Goal: Contribute content: Contribute content

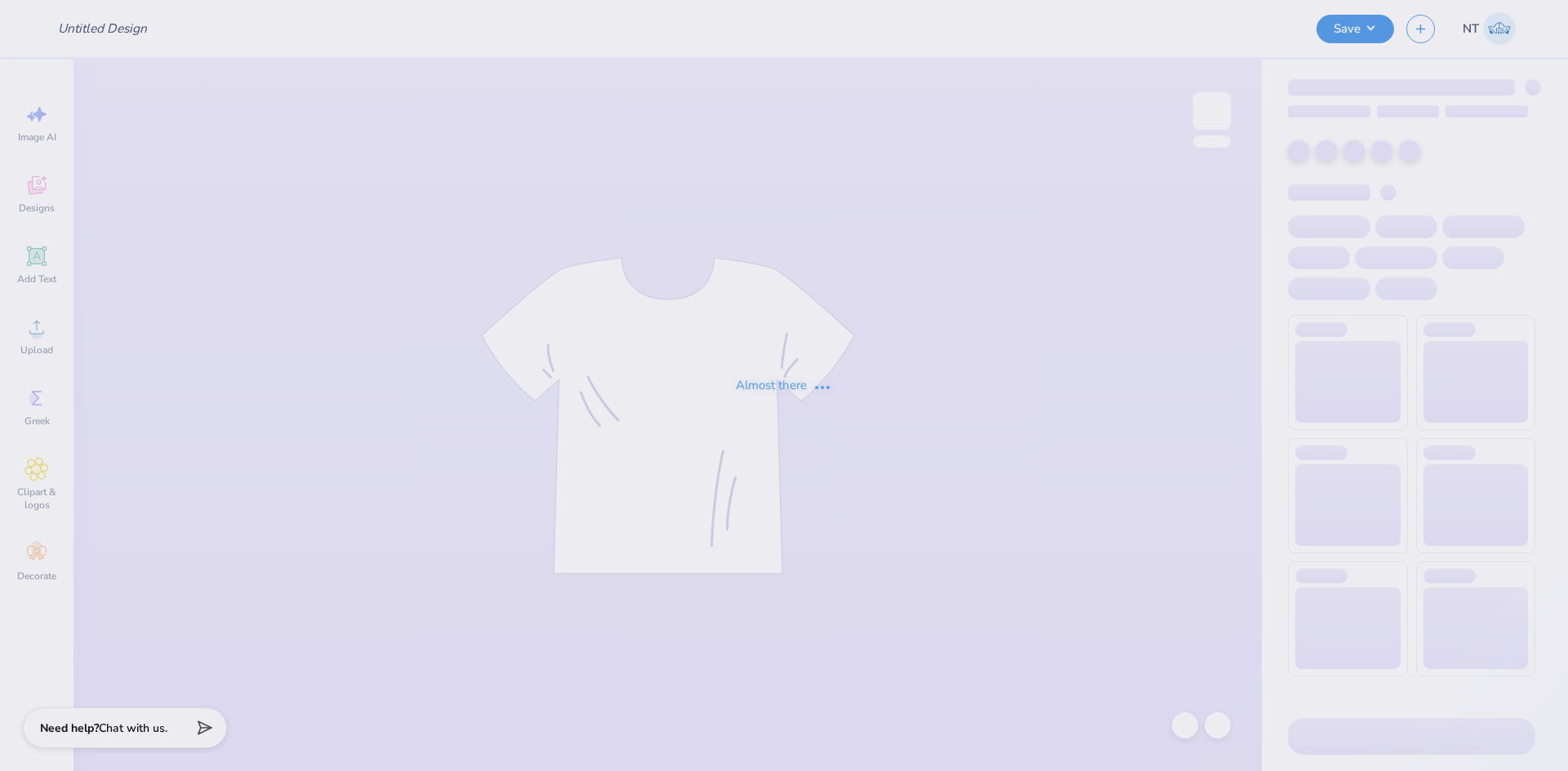
type input "Merch"
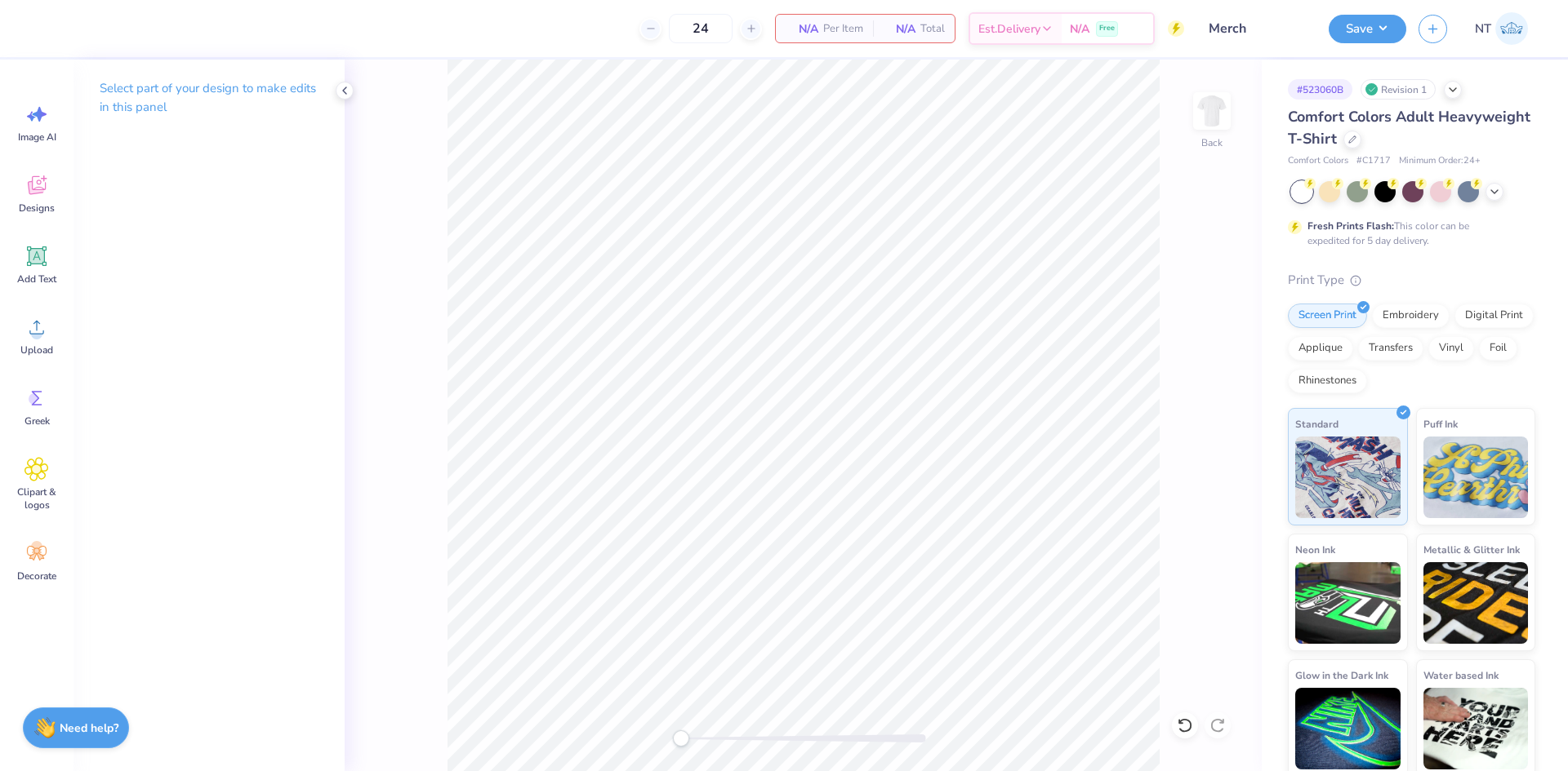
click at [51, 300] on div "Image AI Designs Add Text Upload Greek Clipart & logos Decorate" at bounding box center [36, 342] width 59 height 500
click at [44, 337] on icon at bounding box center [36, 327] width 25 height 25
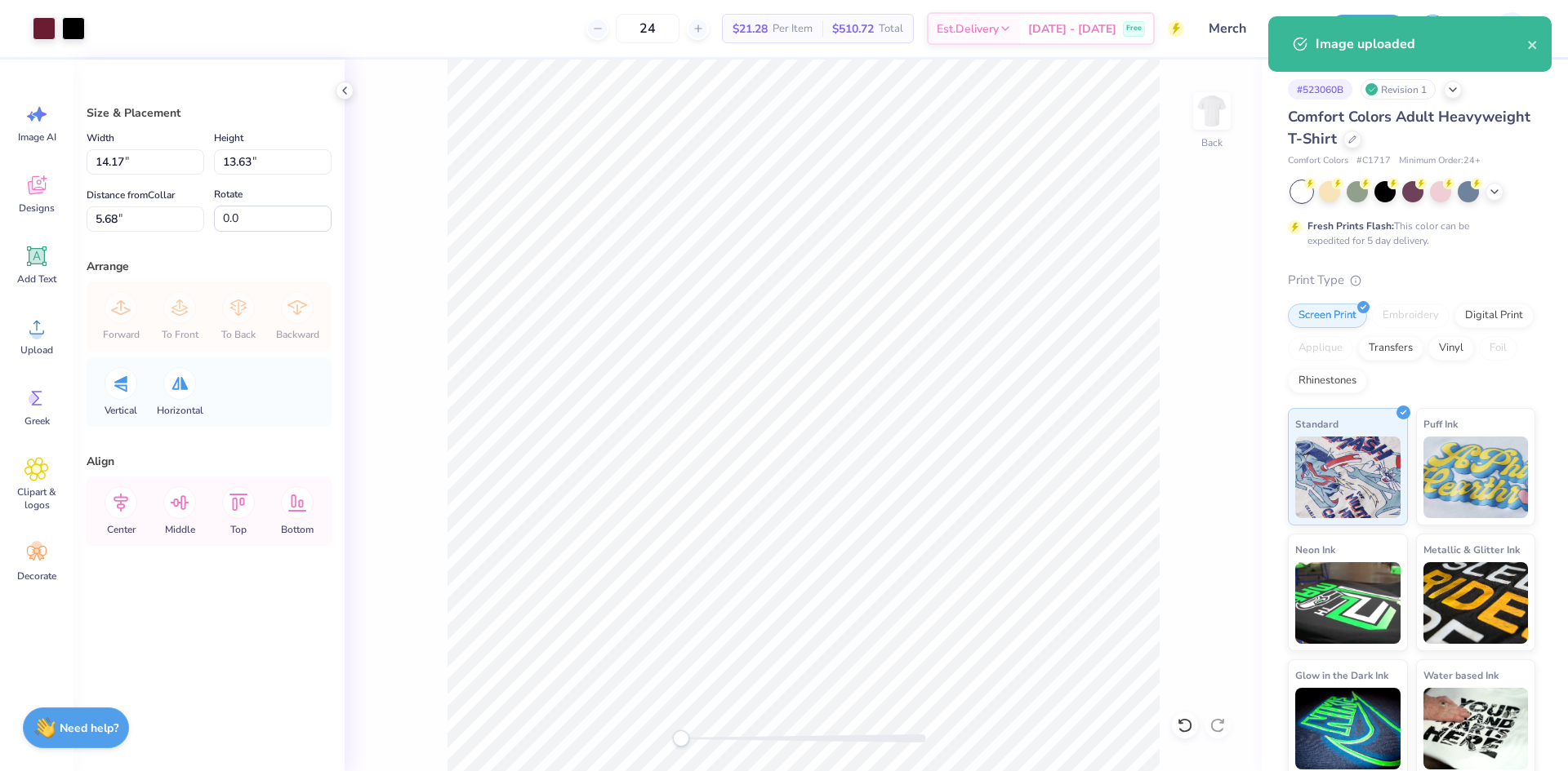
type input "7.18"
type input "6.91"
type input "12.41"
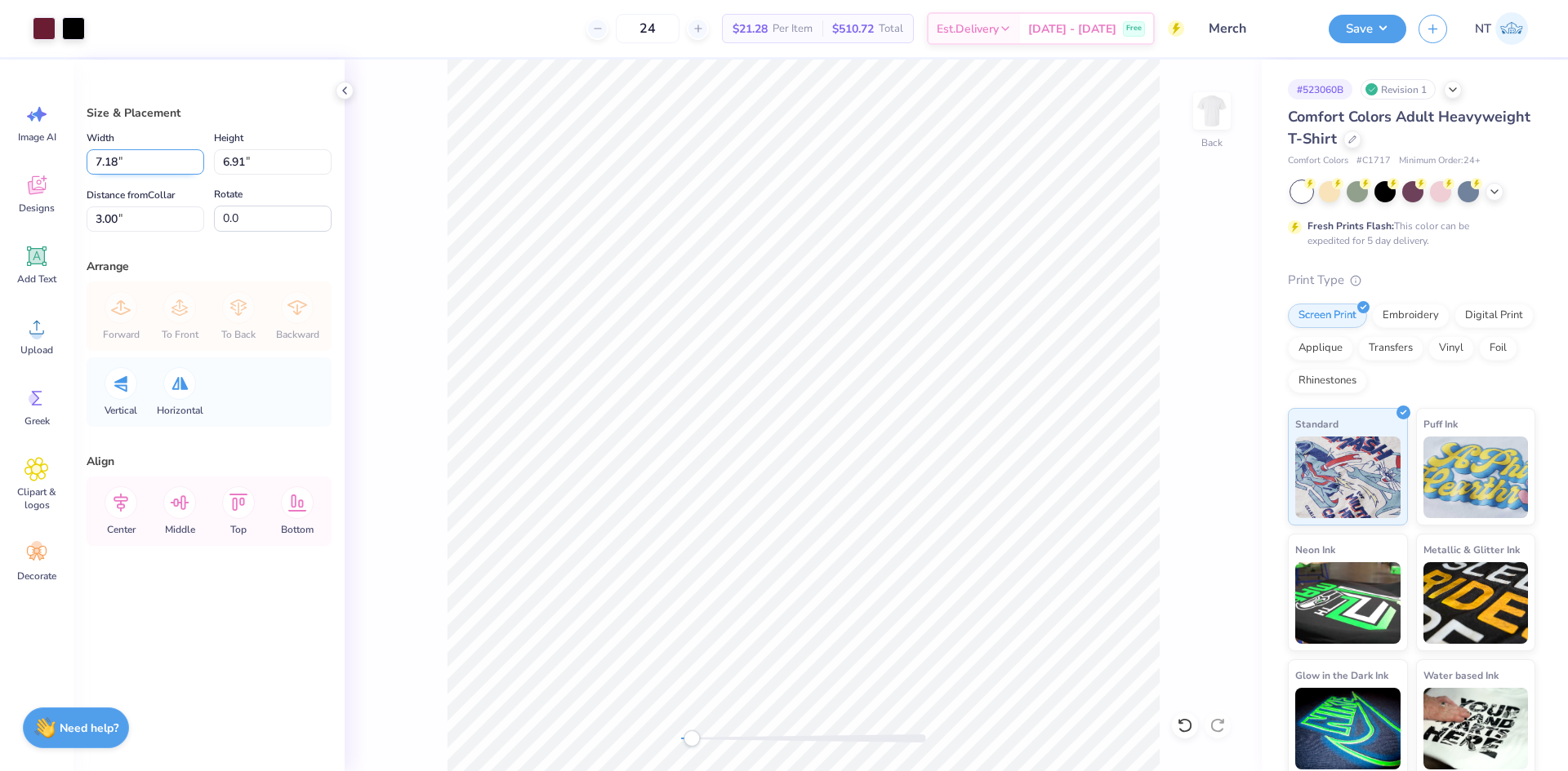
click at [113, 167] on input "7.18" at bounding box center [145, 162] width 118 height 26
type input "8.00"
type input "7.69"
click at [133, 217] on input "2.61" at bounding box center [145, 220] width 118 height 26
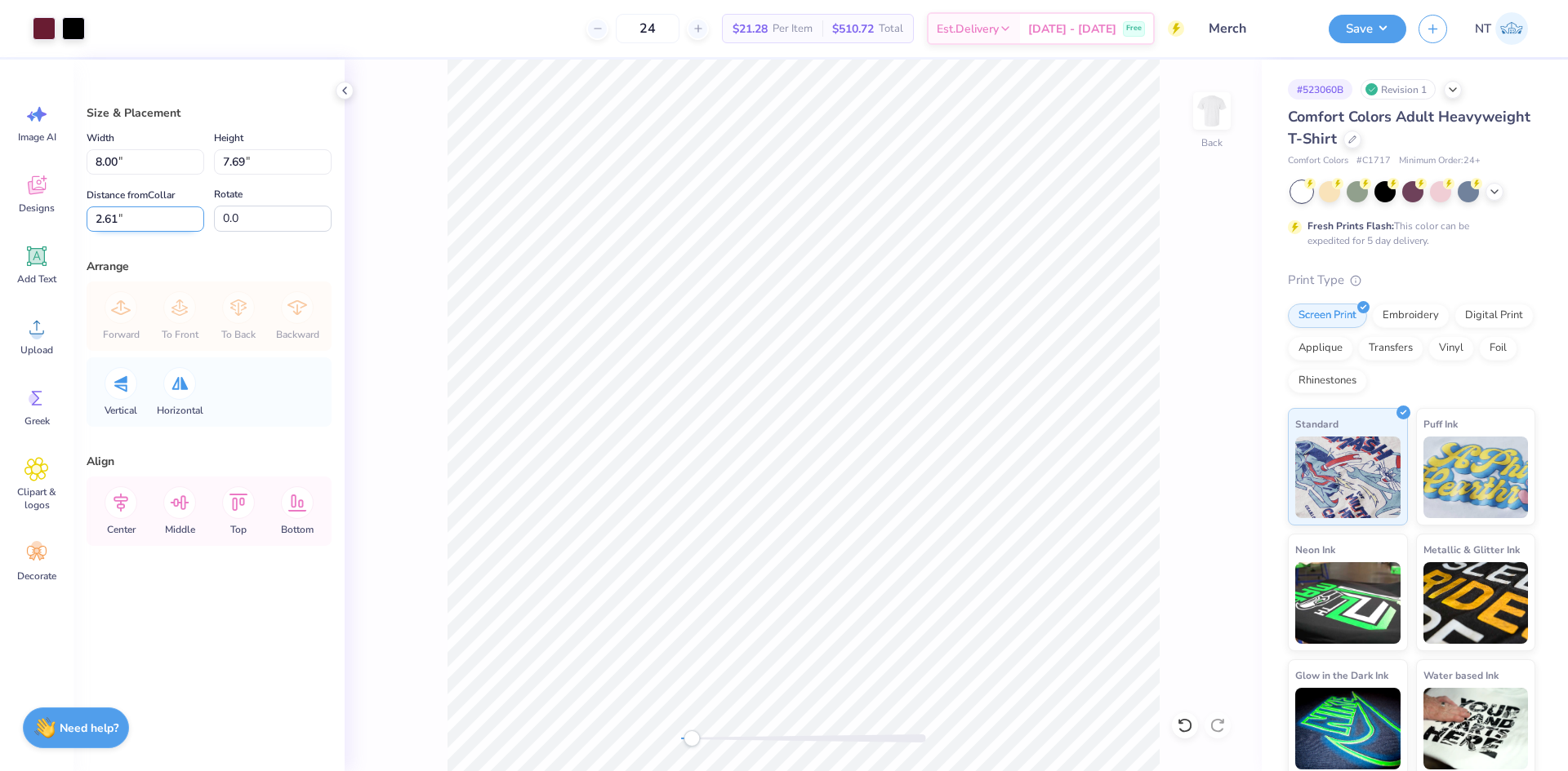
click at [133, 217] on input "2.61" at bounding box center [145, 220] width 118 height 26
drag, startPoint x: 133, startPoint y: 217, endPoint x: 0, endPoint y: 225, distance: 133.2
click at [0, 225] on div "Art colors 24 $21.28 Per Item $510.72 Total Est. Delivery [DATE] - [DATE] Free …" at bounding box center [784, 386] width 1568 height 771
type input "3"
drag, startPoint x: 268, startPoint y: 227, endPoint x: 104, endPoint y: 218, distance: 164.2
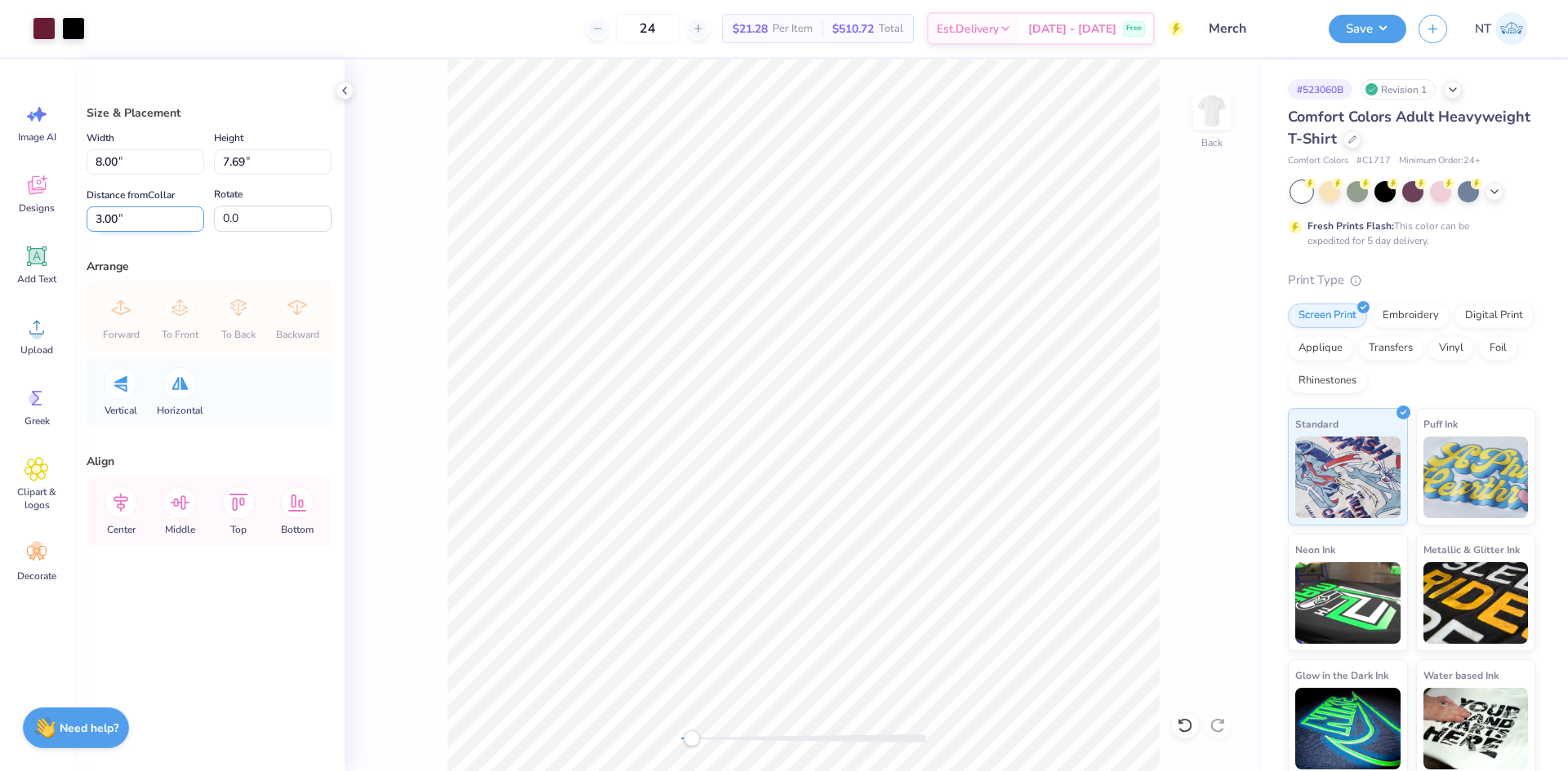
click at [104, 217] on div "Distance from Collar 3.00 3.00 " Rotate 0.0" at bounding box center [209, 208] width 245 height 47
click at [343, 91] on icon at bounding box center [344, 90] width 13 height 13
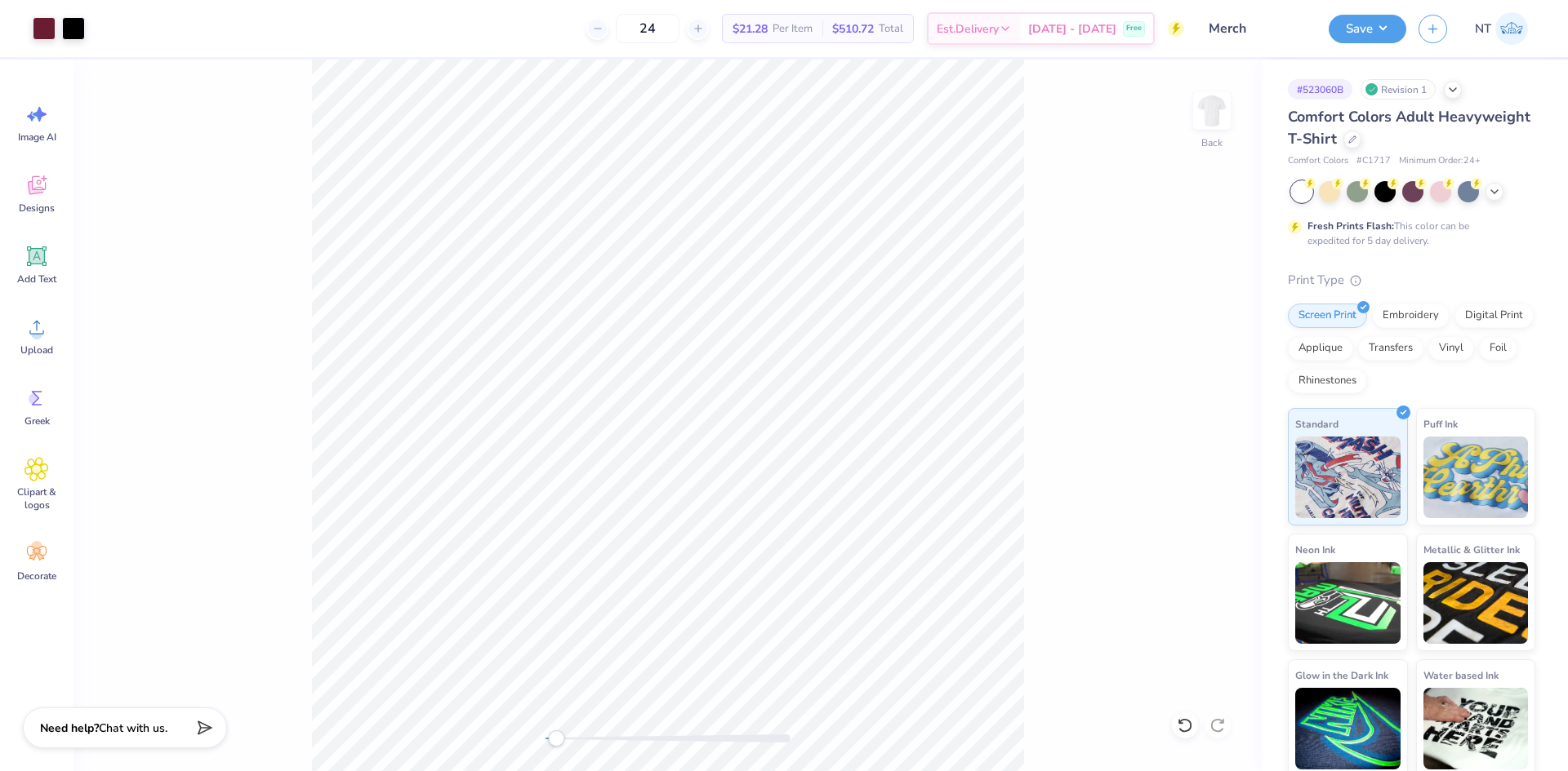
click at [275, 443] on div "Back" at bounding box center [667, 416] width 1188 height 712
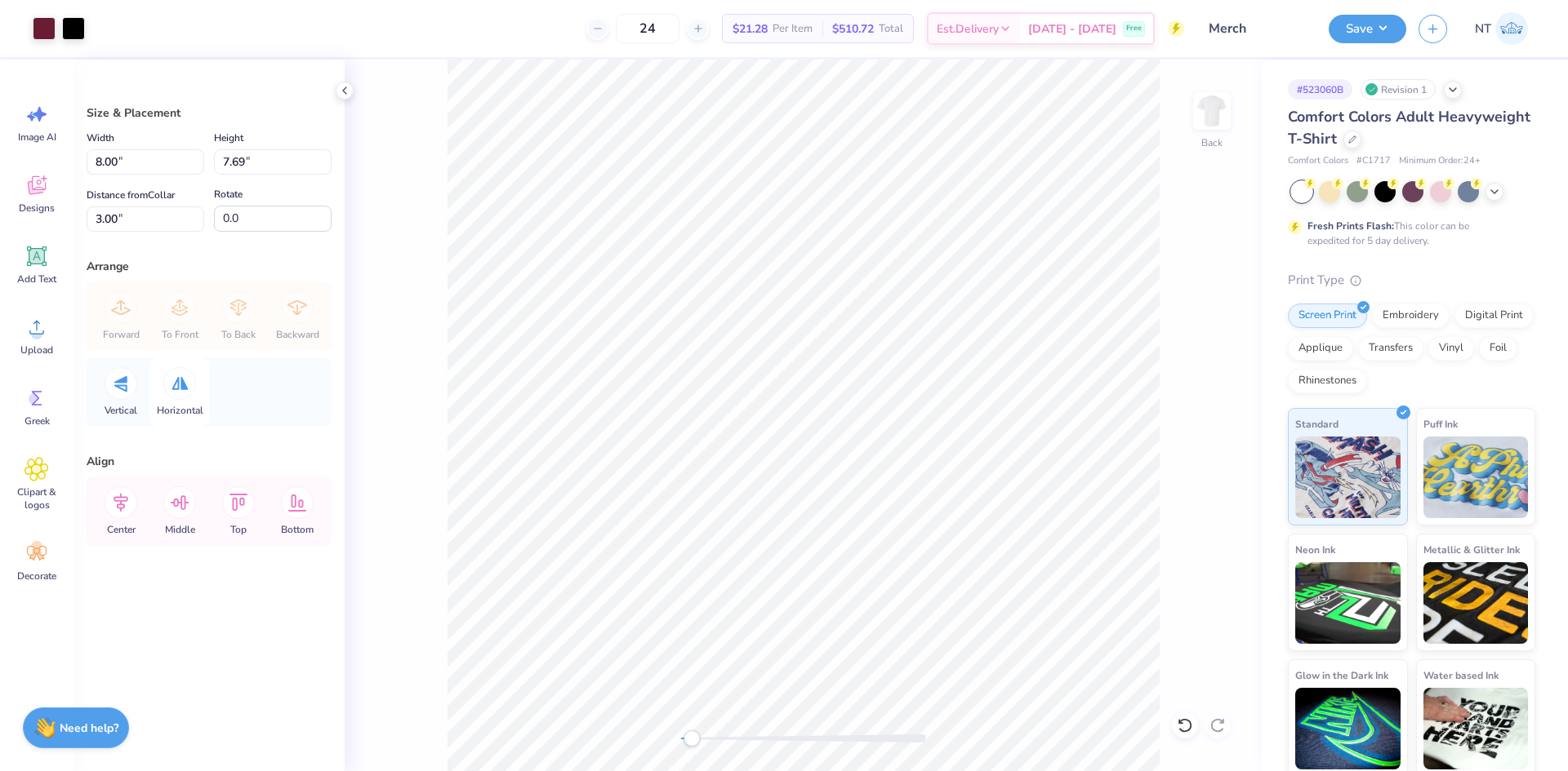
click at [166, 387] on div at bounding box center [179, 384] width 32 height 32
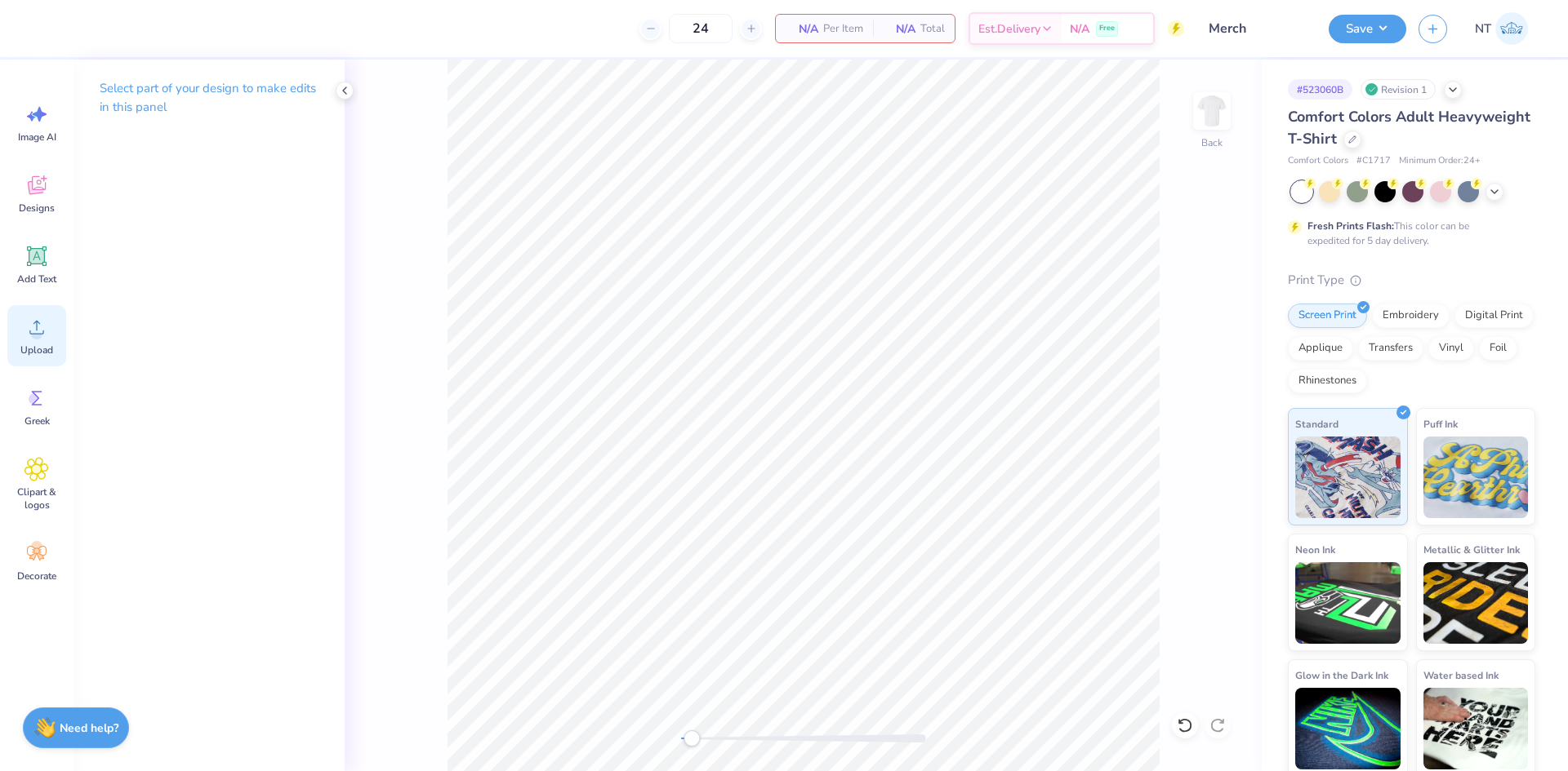
click at [33, 324] on icon at bounding box center [36, 328] width 15 height 14
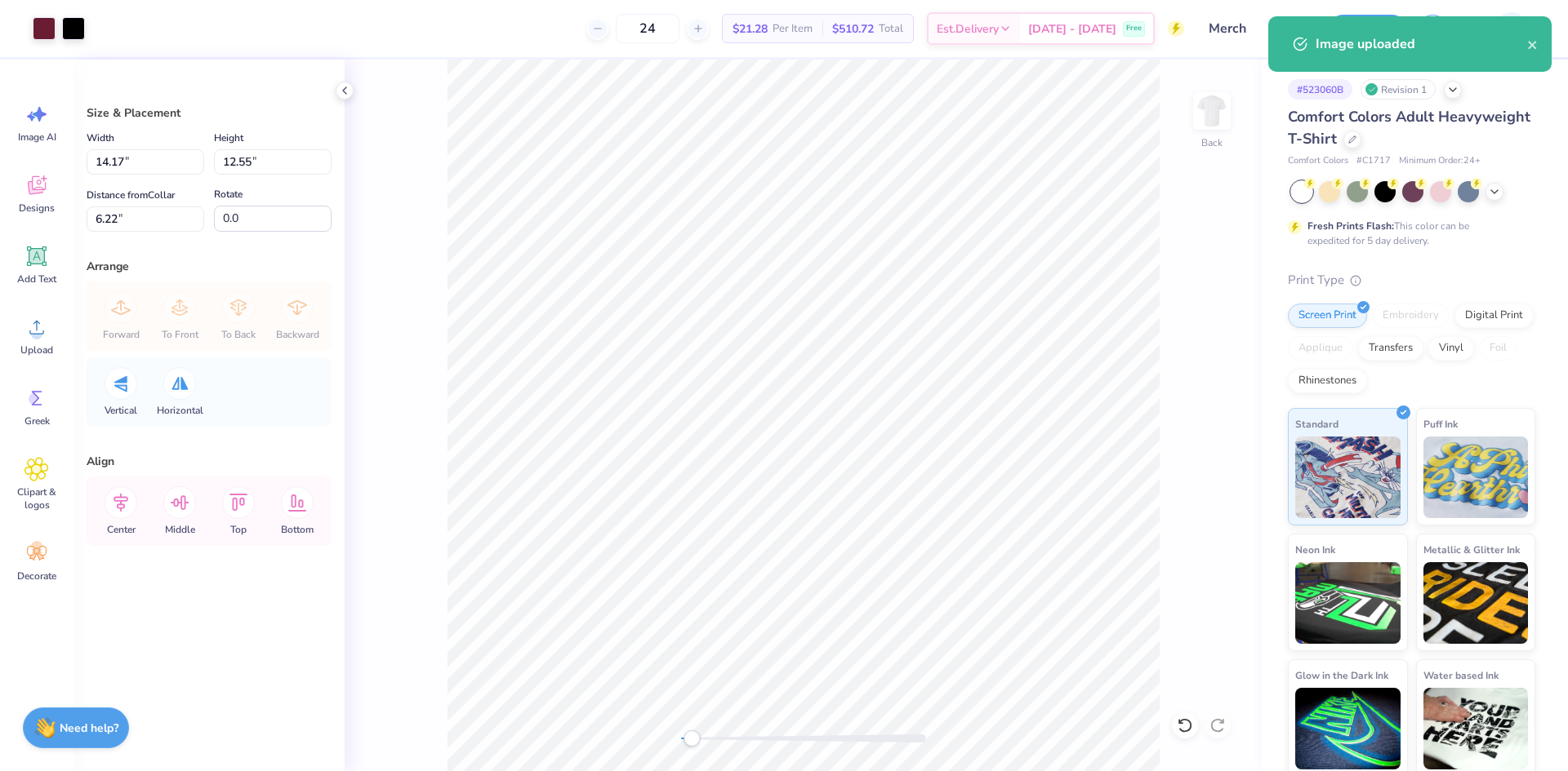
type input "8.20"
type input "7.26"
type input "11.51"
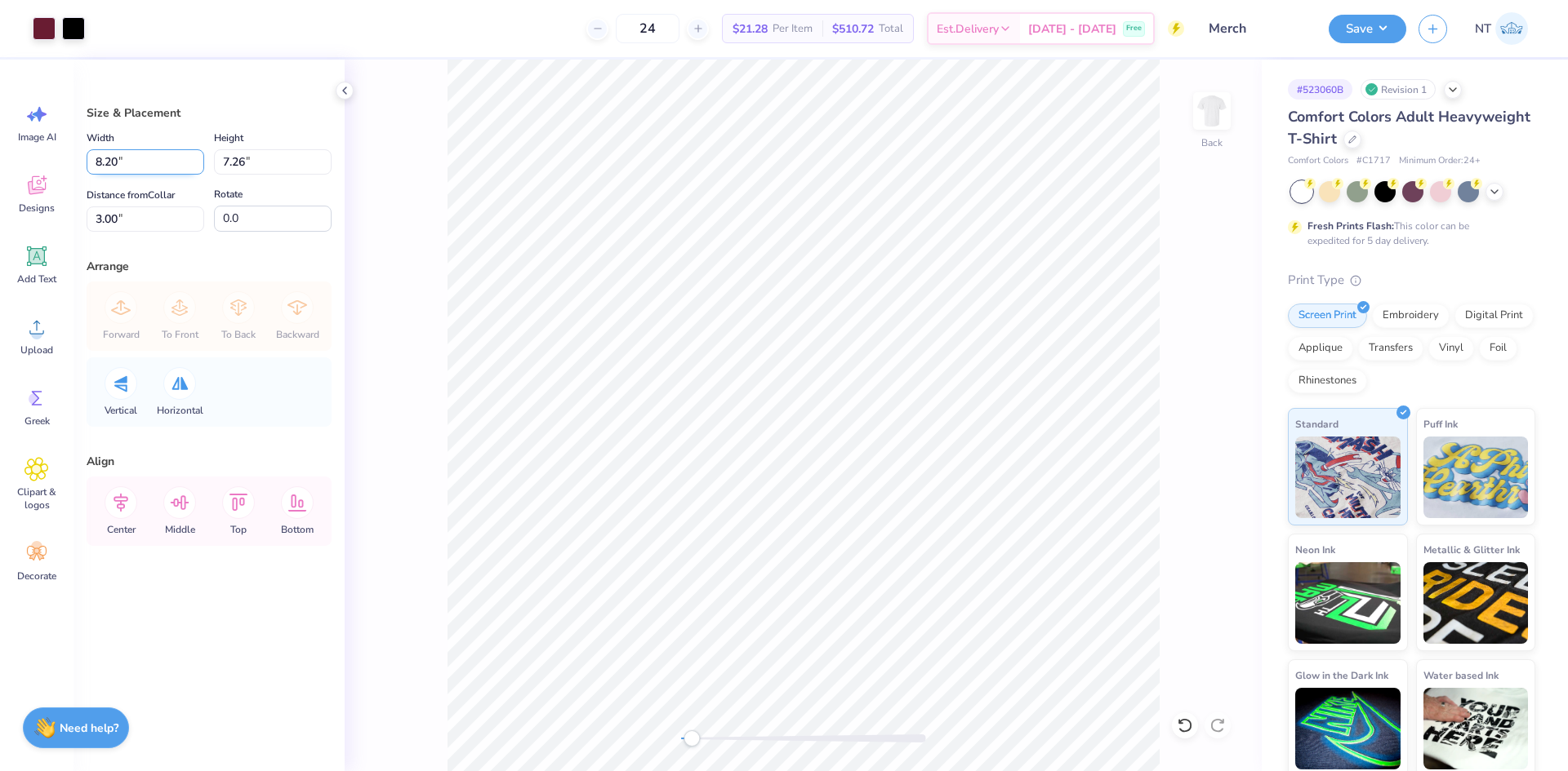
click at [157, 168] on input "8.20" at bounding box center [145, 162] width 118 height 26
type input "8.00"
type input "7.09"
click at [109, 225] on input "3.09" at bounding box center [145, 220] width 118 height 26
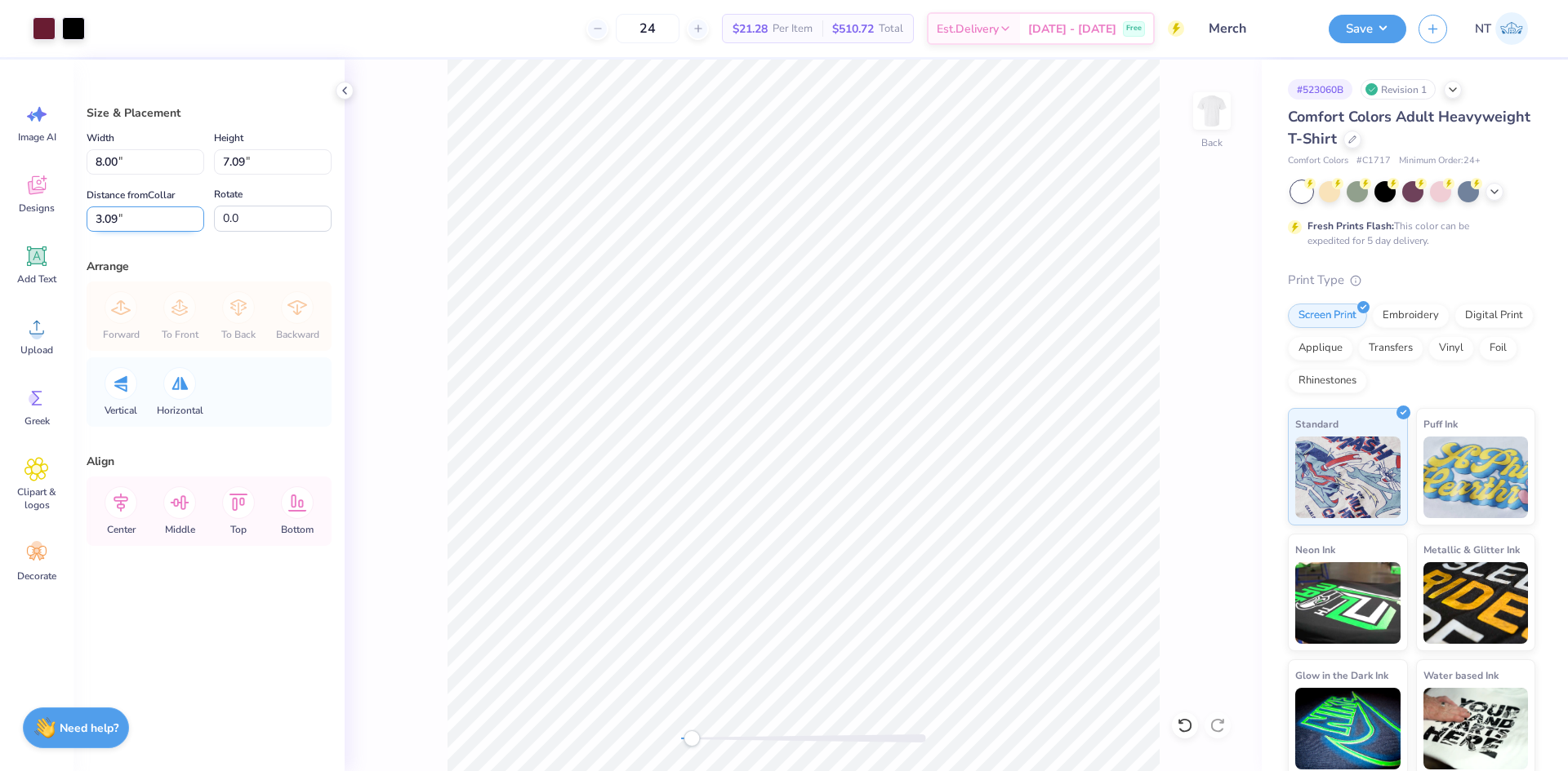
click at [109, 225] on input "3.09" at bounding box center [145, 220] width 118 height 26
type input "4"
type input "3"
click at [1401, 45] on div "Save NT" at bounding box center [1448, 28] width 239 height 57
click at [1399, 33] on button "Save" at bounding box center [1367, 26] width 78 height 28
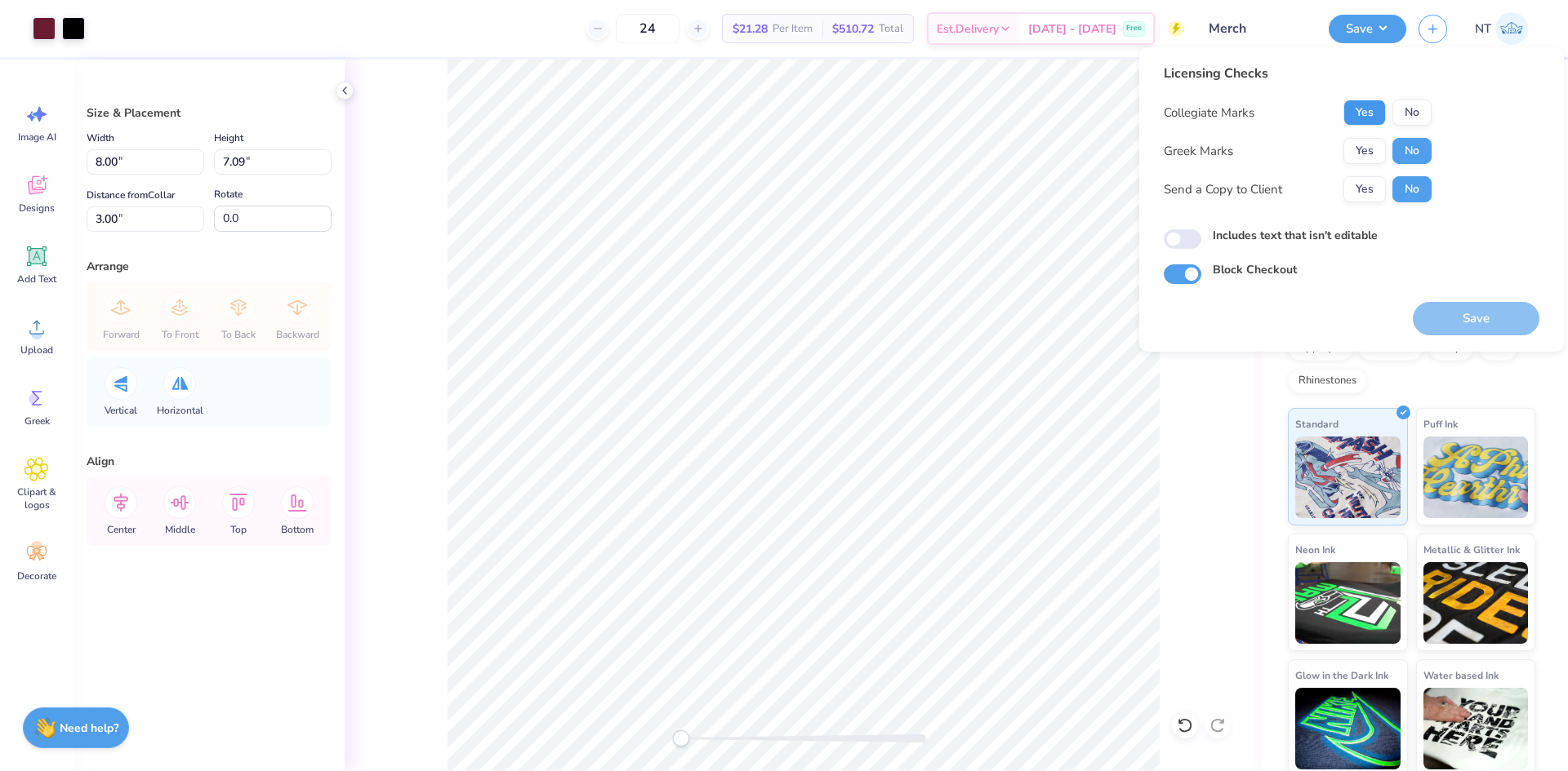
click at [1379, 111] on button "Yes" at bounding box center [1364, 113] width 42 height 26
click at [1273, 240] on label "Includes text that isn't editable" at bounding box center [1295, 234] width 165 height 17
click at [1201, 240] on input "Includes text that isn't editable" at bounding box center [1182, 239] width 37 height 20
checkbox input "true"
click at [1452, 318] on button "Save" at bounding box center [1476, 319] width 127 height 33
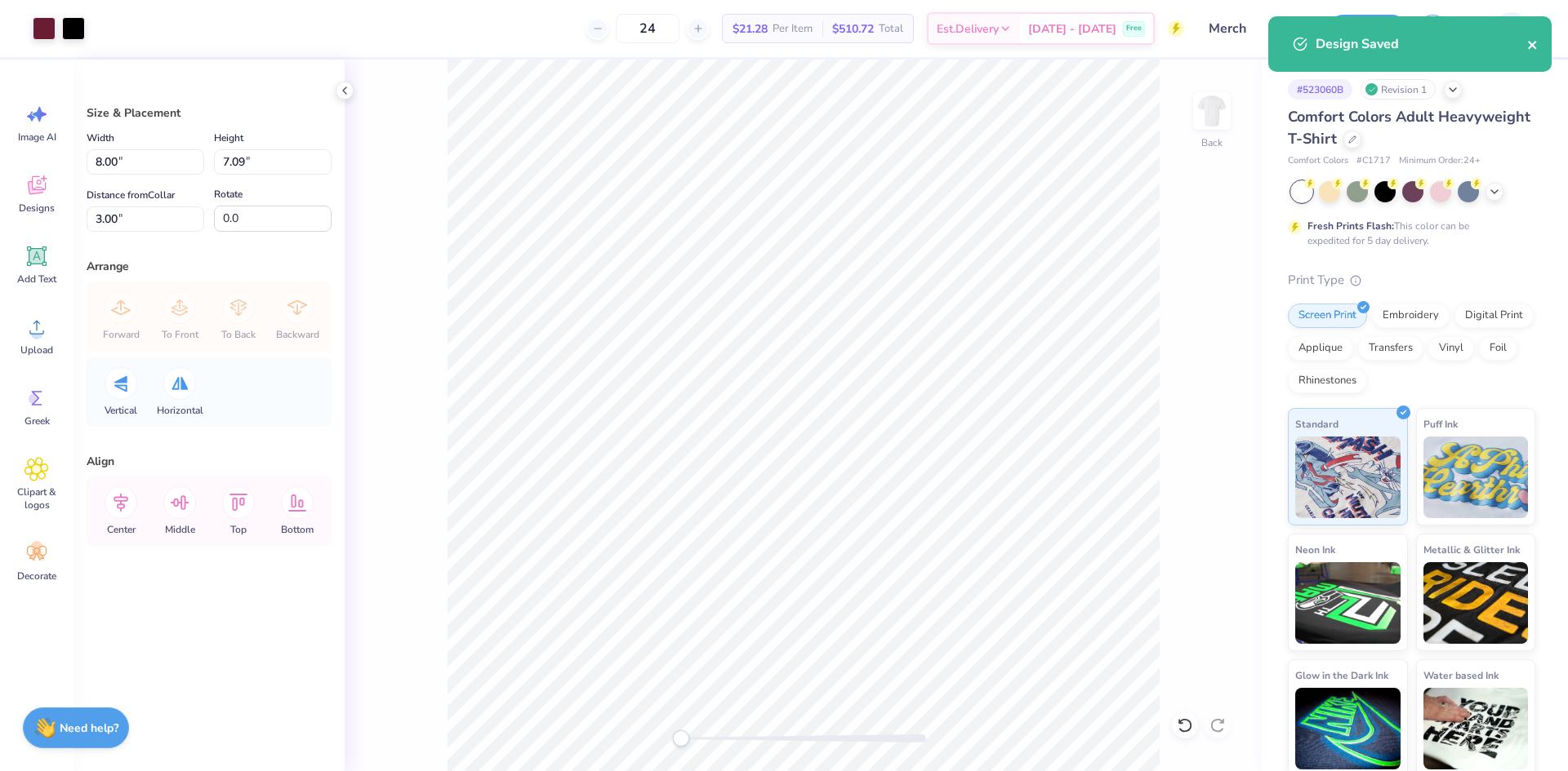
drag, startPoint x: 1533, startPoint y: 44, endPoint x: 1397, endPoint y: 3, distance: 142.0
click at [1529, 44] on icon "close" at bounding box center [1533, 44] width 12 height 13
